Goal: Information Seeking & Learning: Learn about a topic

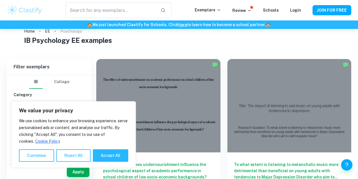
scroll to position [18, 0]
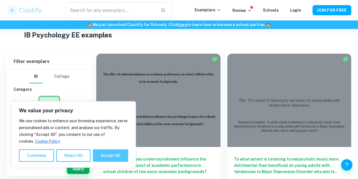
click at [118, 156] on button "Accept All" at bounding box center [110, 155] width 35 height 12
checkbox input "true"
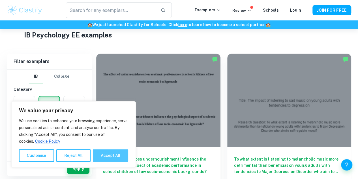
checkbox input "true"
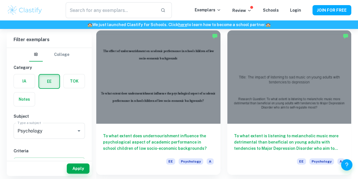
scroll to position [42, 0]
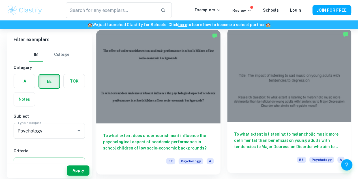
click at [234, 131] on h6 "To what extent is listening to melancholic music more detrimental than benefici…" at bounding box center [289, 140] width 111 height 19
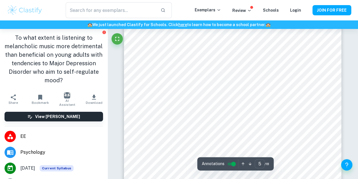
scroll to position [1336, 0]
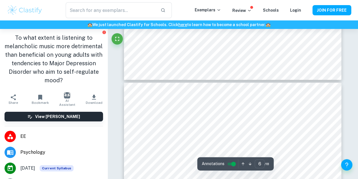
type input "5"
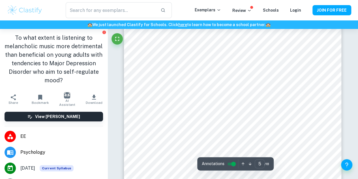
scroll to position [1416, 0]
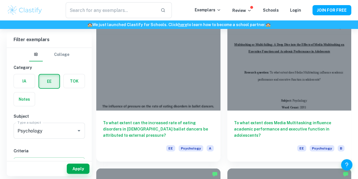
scroll to position [658, 0]
